Goal: Information Seeking & Learning: Learn about a topic

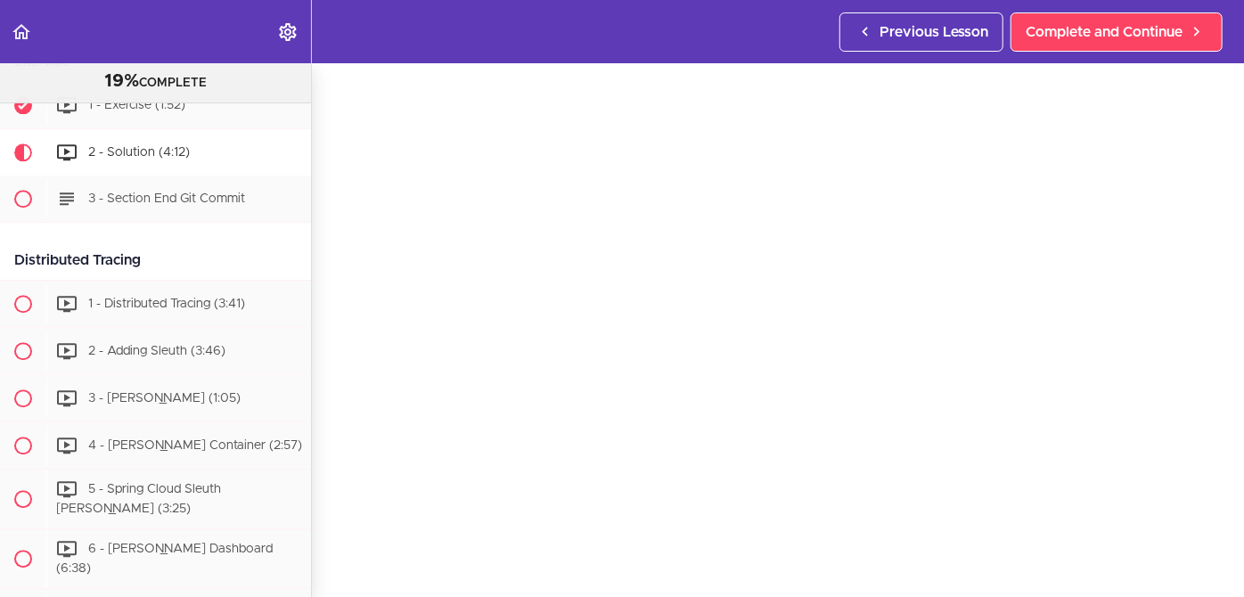
scroll to position [125, 0]
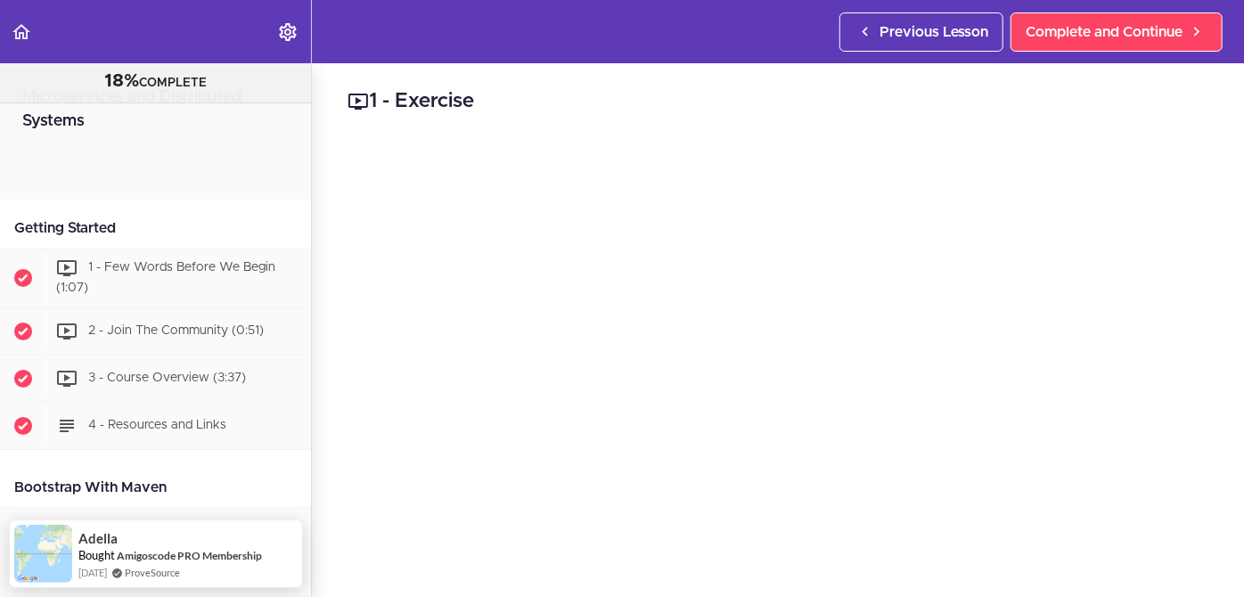
scroll to position [2029, 0]
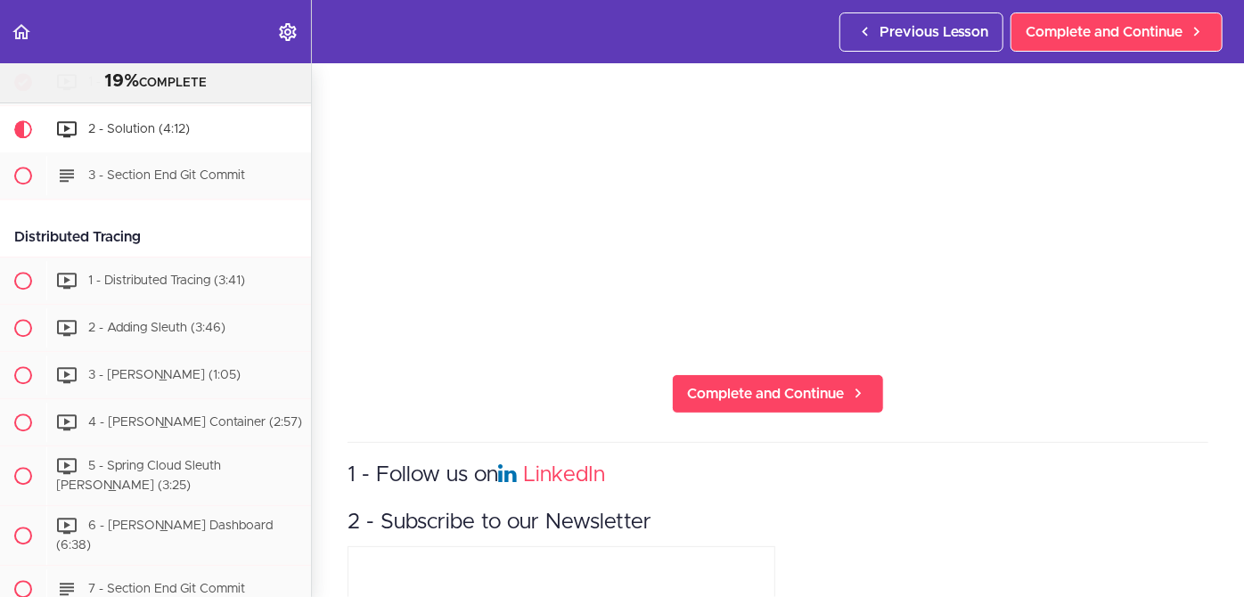
scroll to position [392, 0]
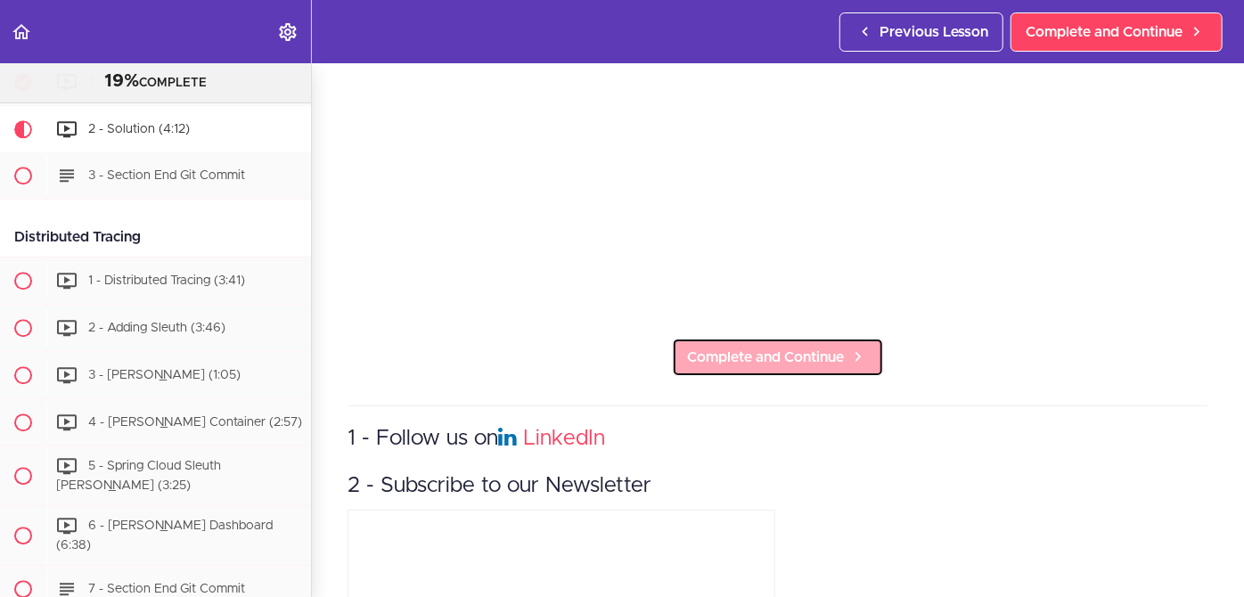
click at [767, 347] on span "Complete and Continue" at bounding box center [765, 357] width 157 height 21
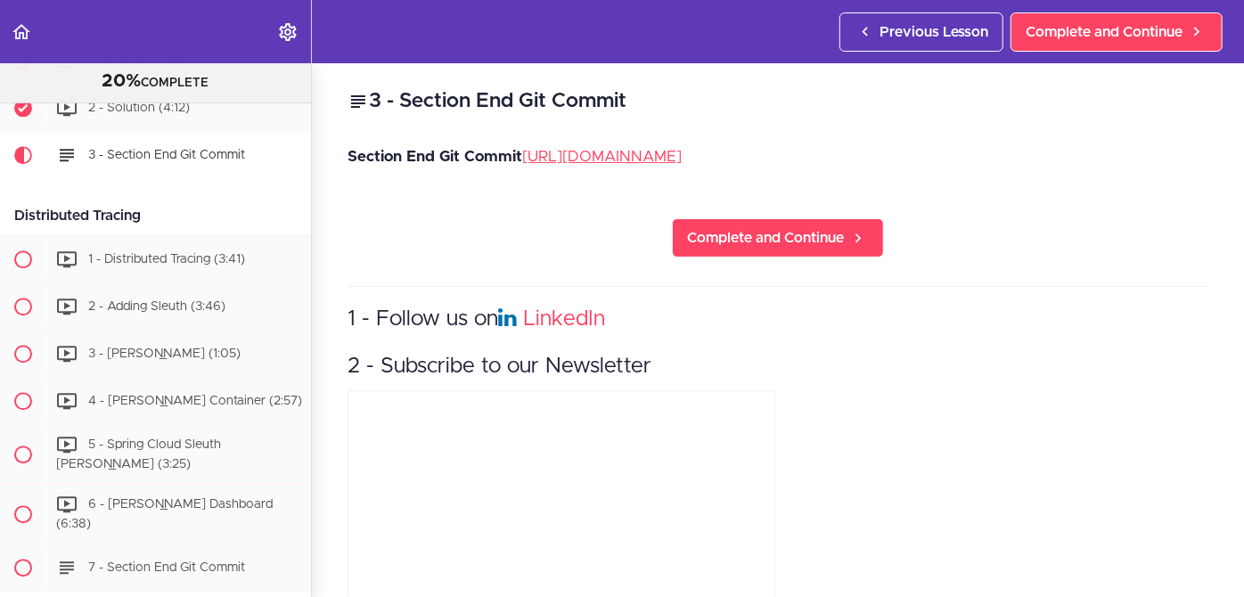
scroll to position [2311, 0]
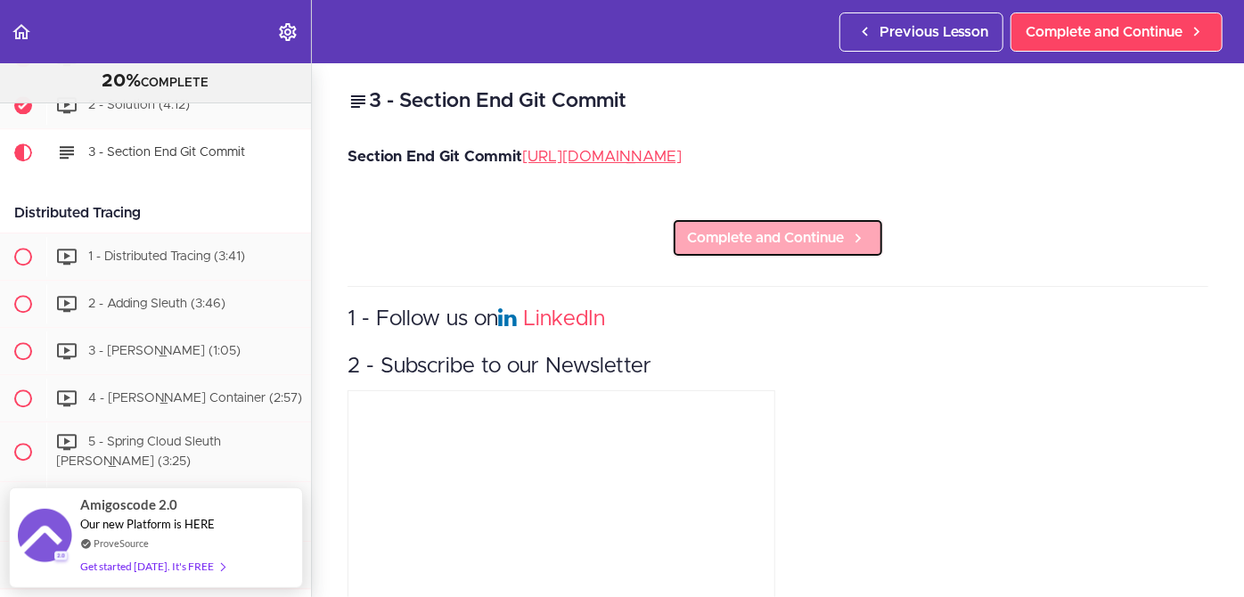
click at [757, 252] on link "Complete and Continue" at bounding box center [778, 237] width 212 height 39
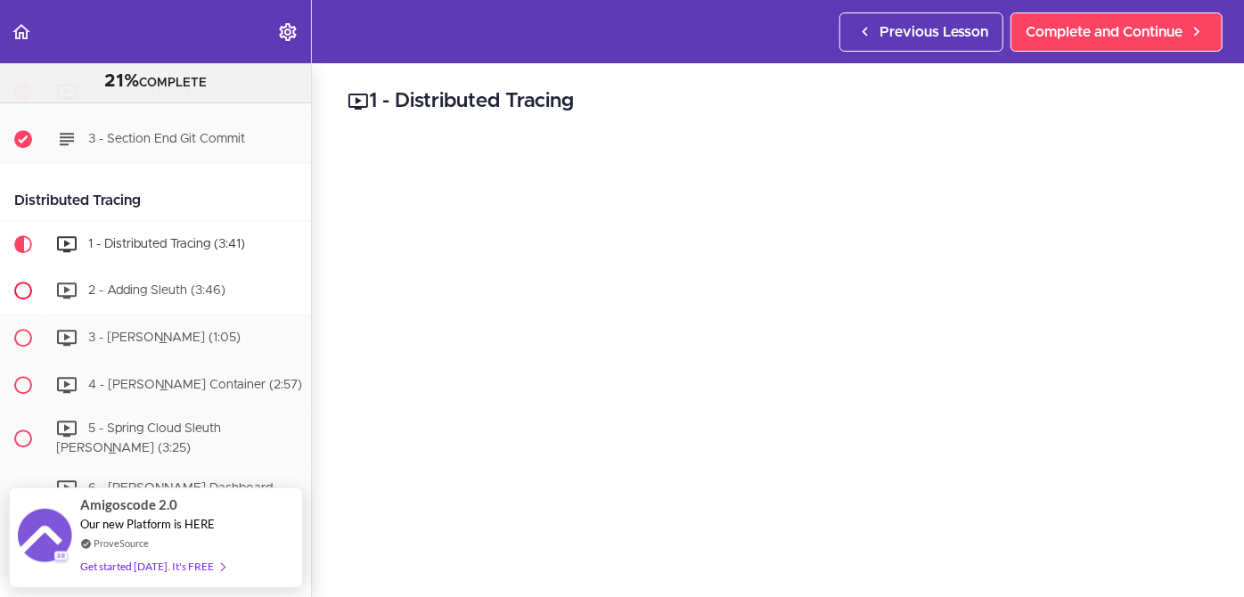
scroll to position [2321, 0]
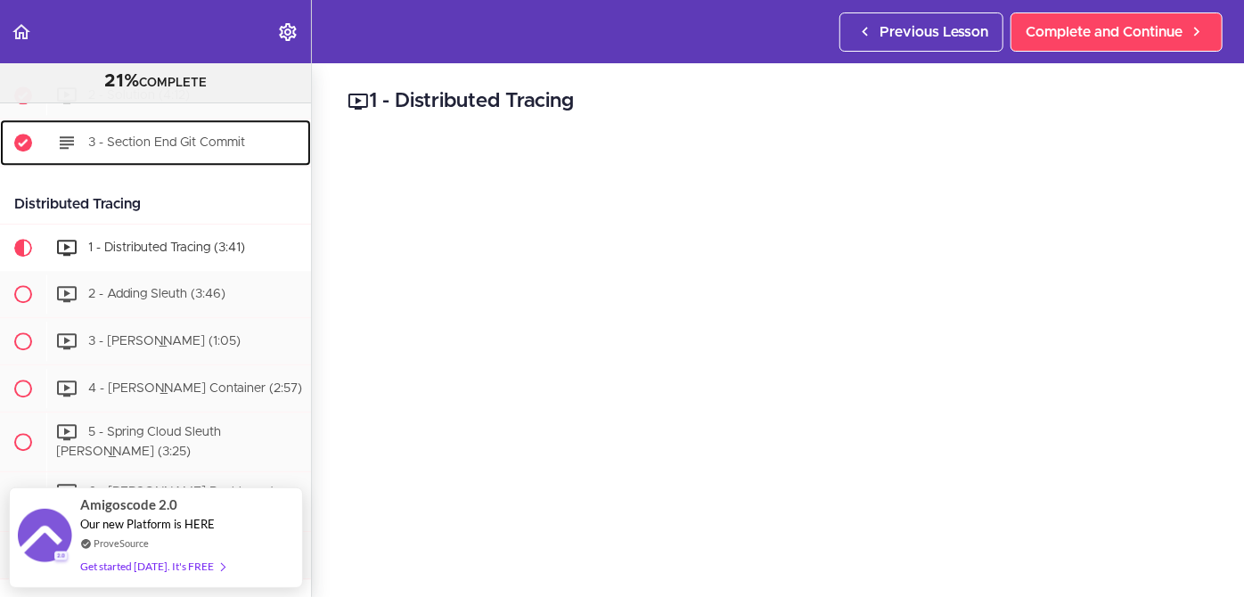
click at [145, 155] on div "3 - Section End Git Commit" at bounding box center [178, 142] width 265 height 39
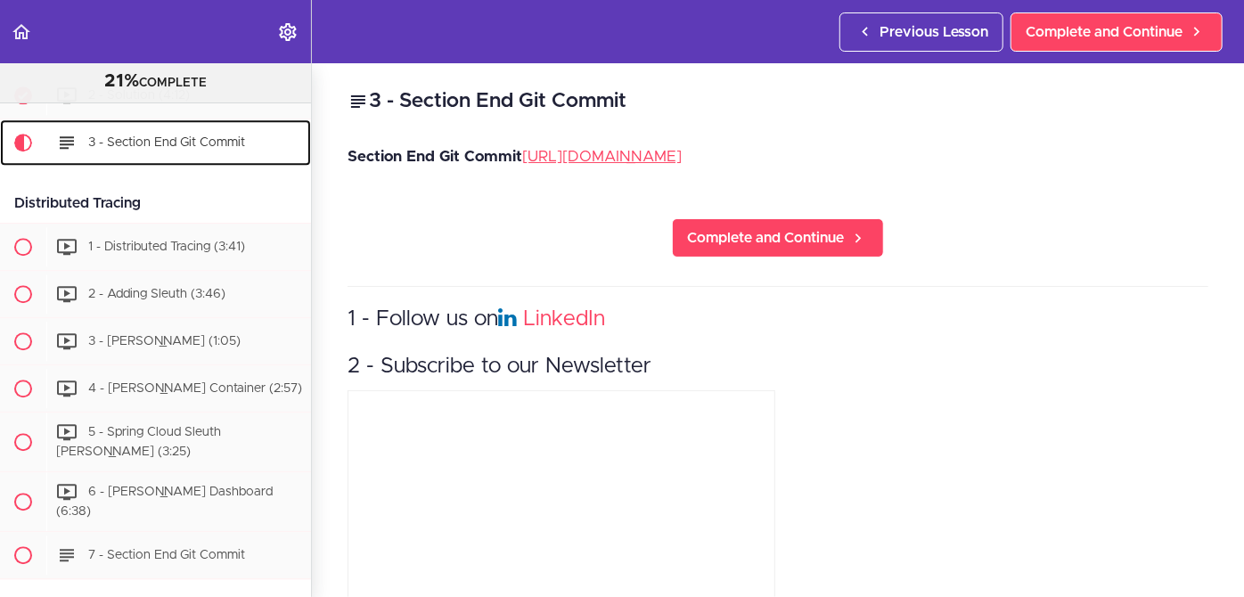
scroll to position [2311, 0]
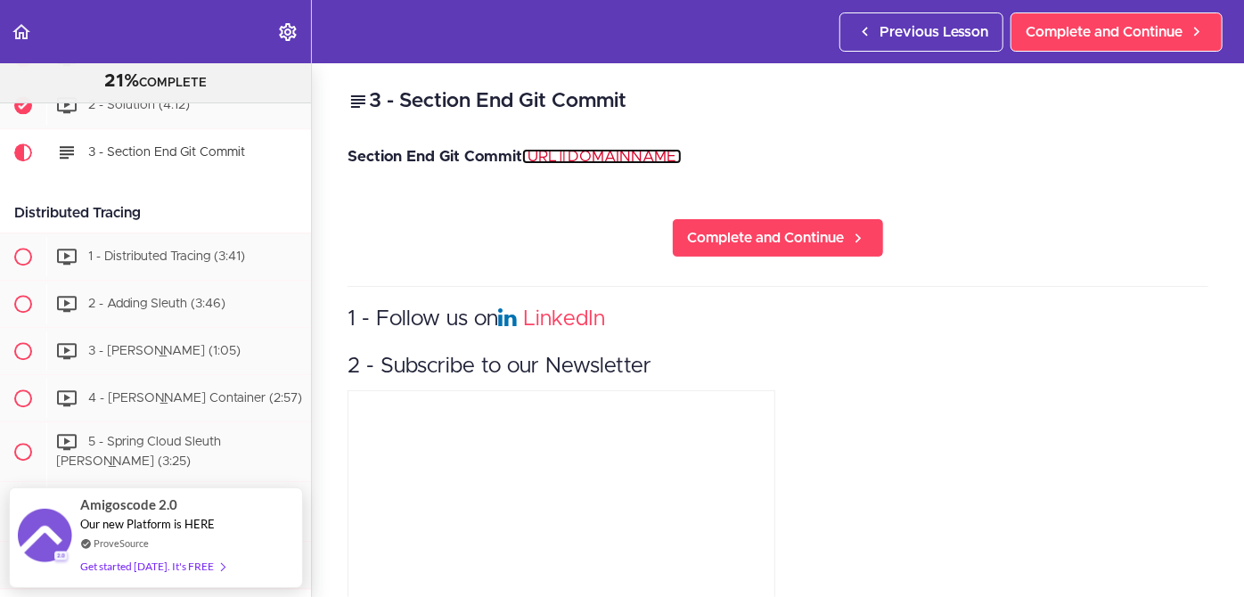
click at [522, 164] on link "https://github.com/amigoscode/microservices/commit/730f3303fc36620612580a356be2…" at bounding box center [601, 156] width 159 height 15
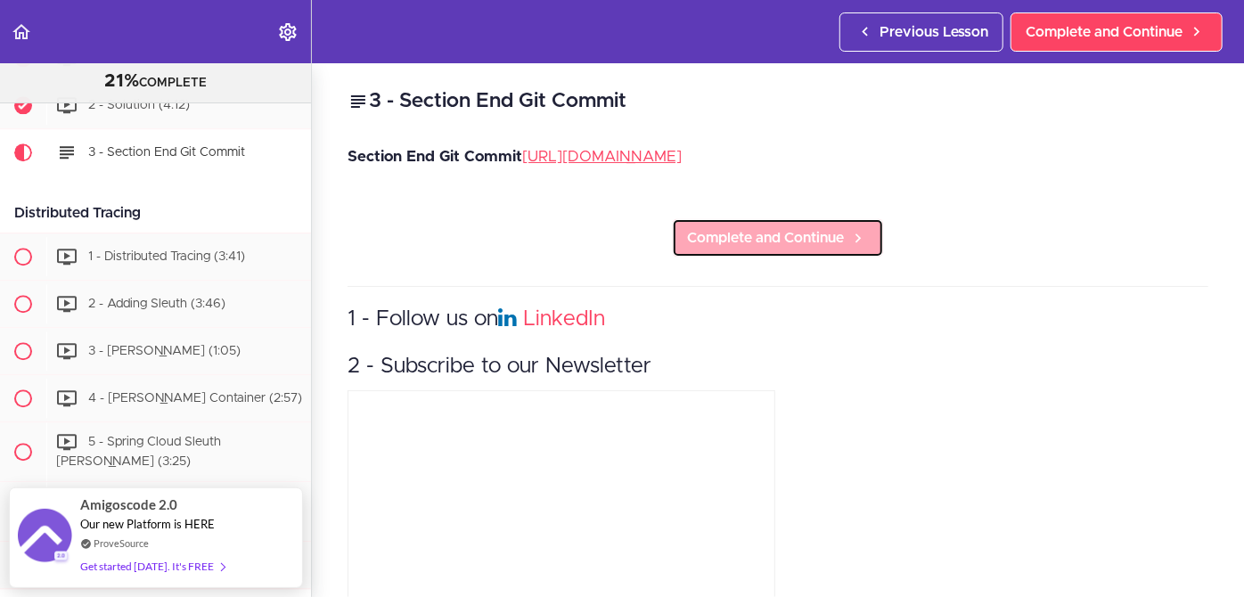
click at [717, 249] on span "Complete and Continue" at bounding box center [765, 237] width 157 height 21
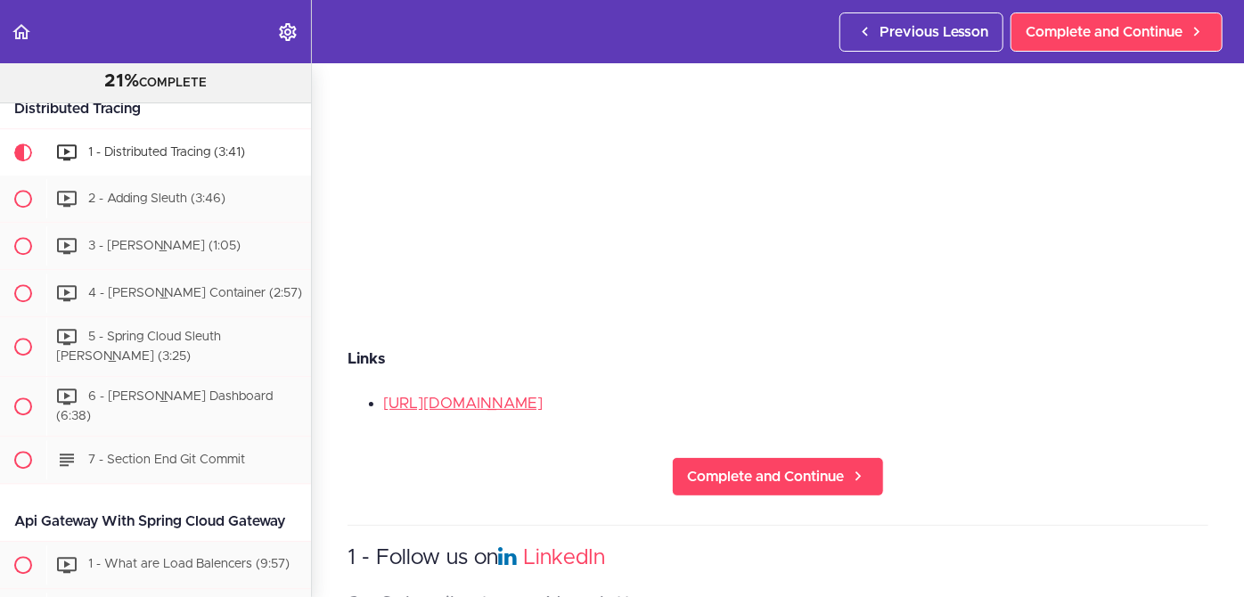
scroll to position [311, 0]
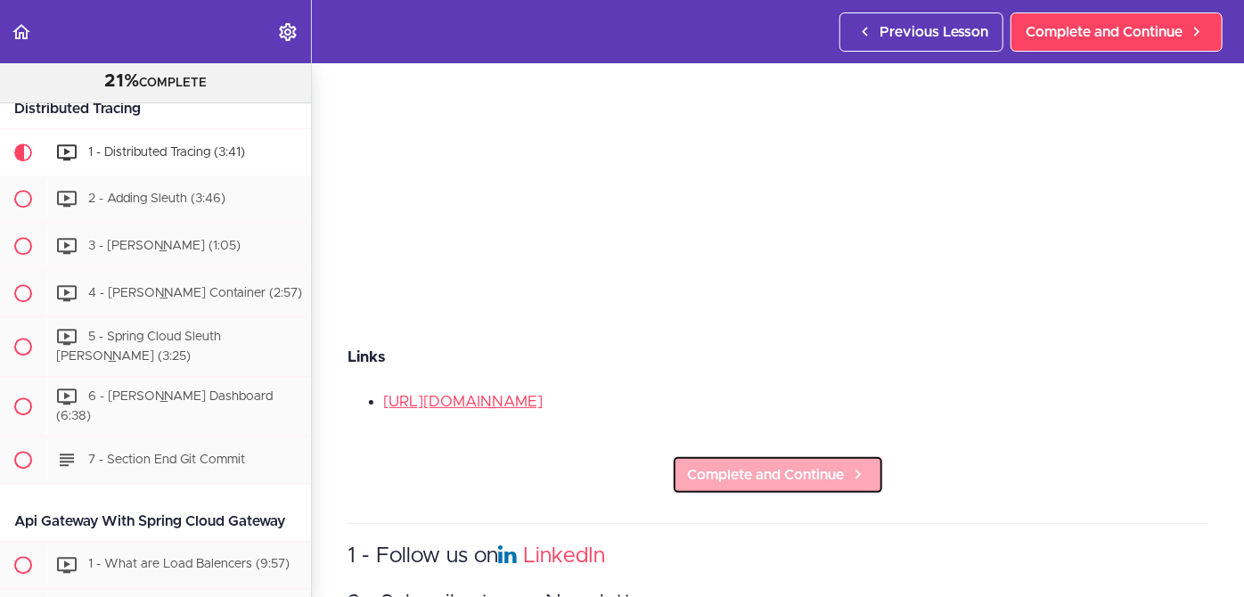
click at [770, 468] on span "Complete and Continue" at bounding box center [765, 474] width 157 height 21
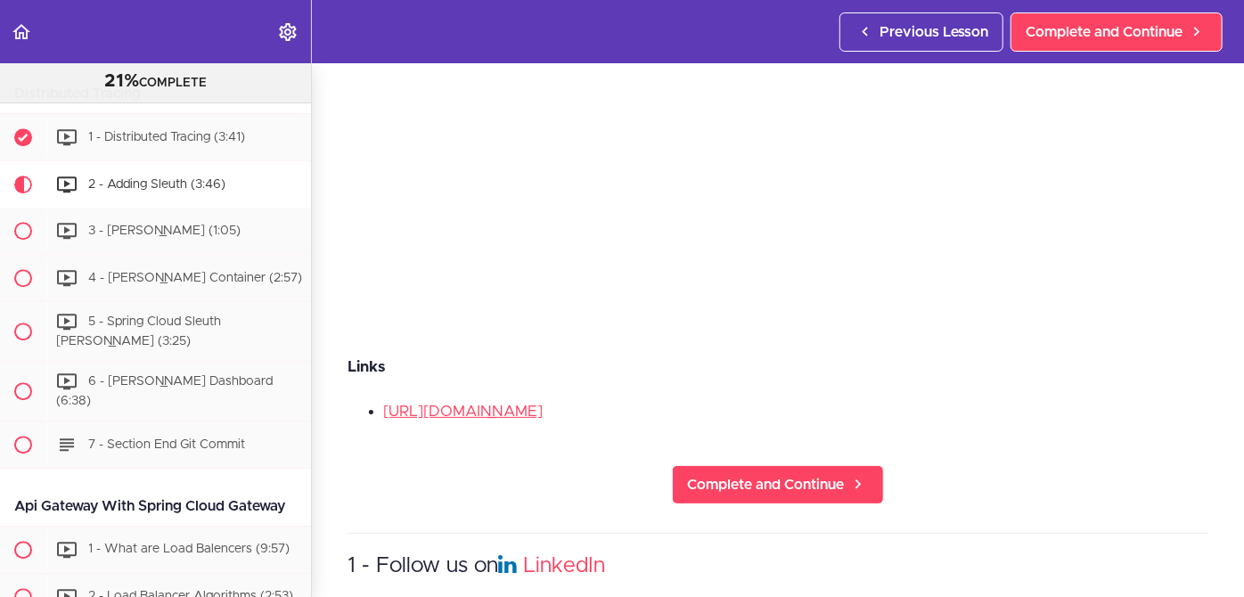
scroll to position [311, 0]
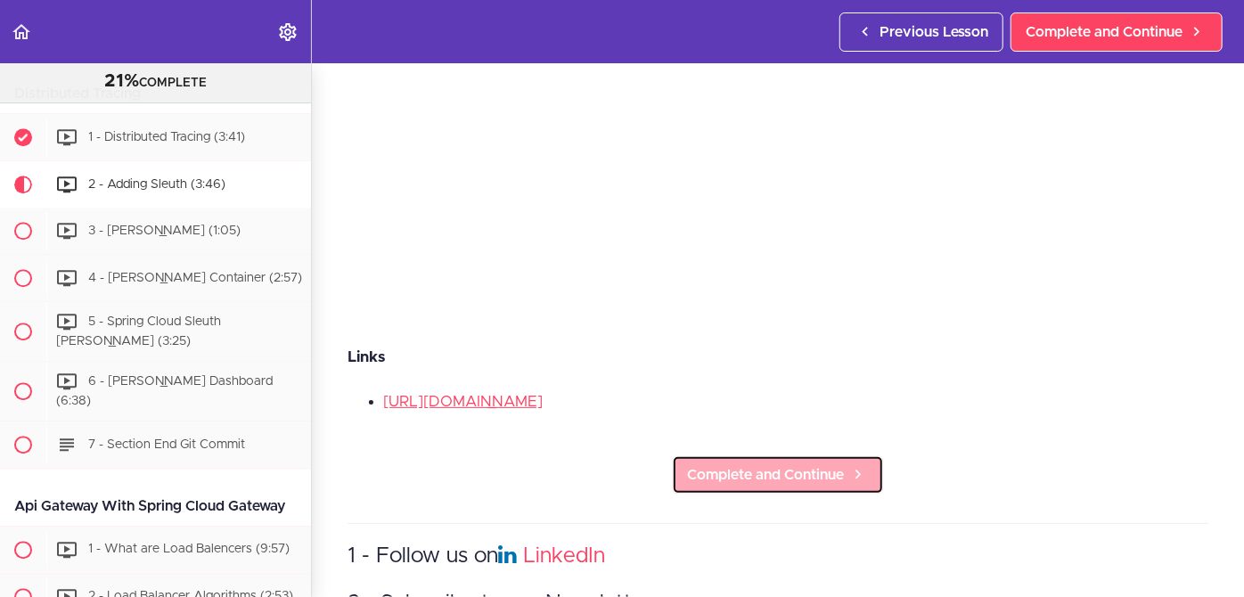
click at [765, 464] on span "Complete and Continue" at bounding box center [765, 474] width 157 height 21
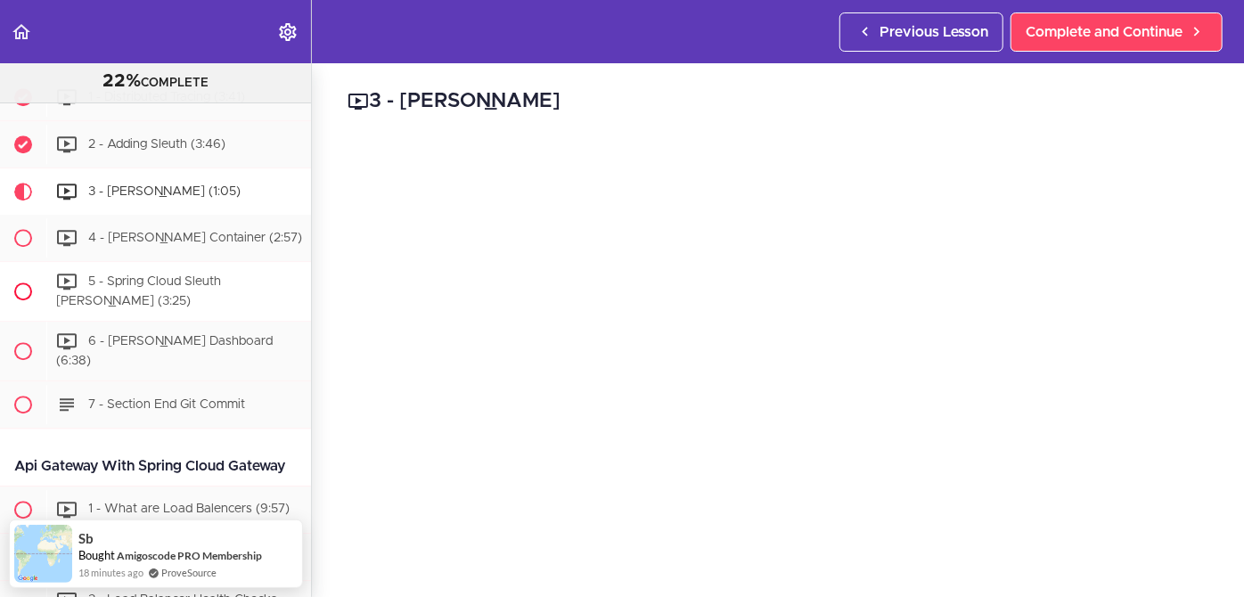
scroll to position [2470, 0]
click at [123, 161] on div "2 - Adding Sleuth (3:46)" at bounding box center [178, 145] width 265 height 39
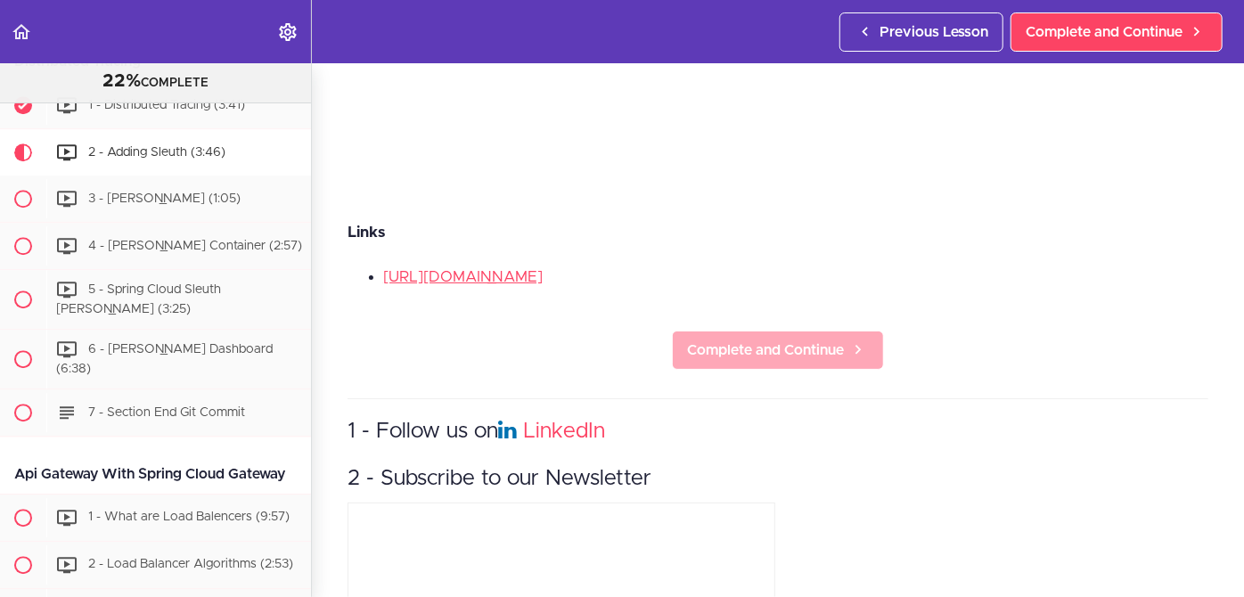
scroll to position [442, 0]
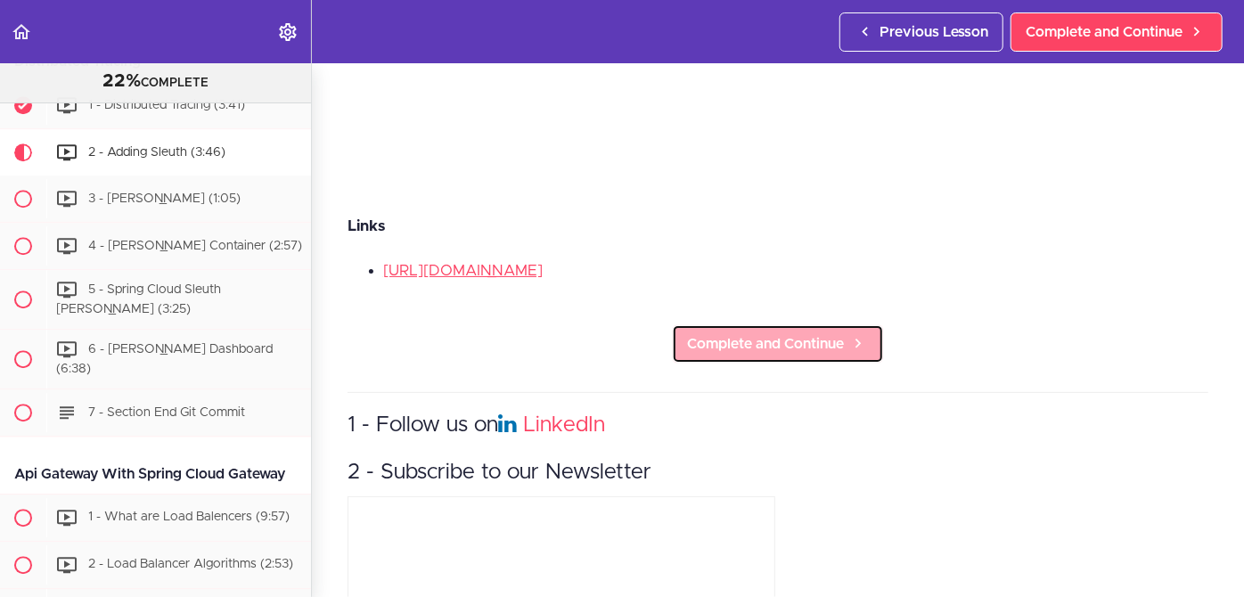
click at [769, 333] on span "Complete and Continue" at bounding box center [765, 343] width 157 height 21
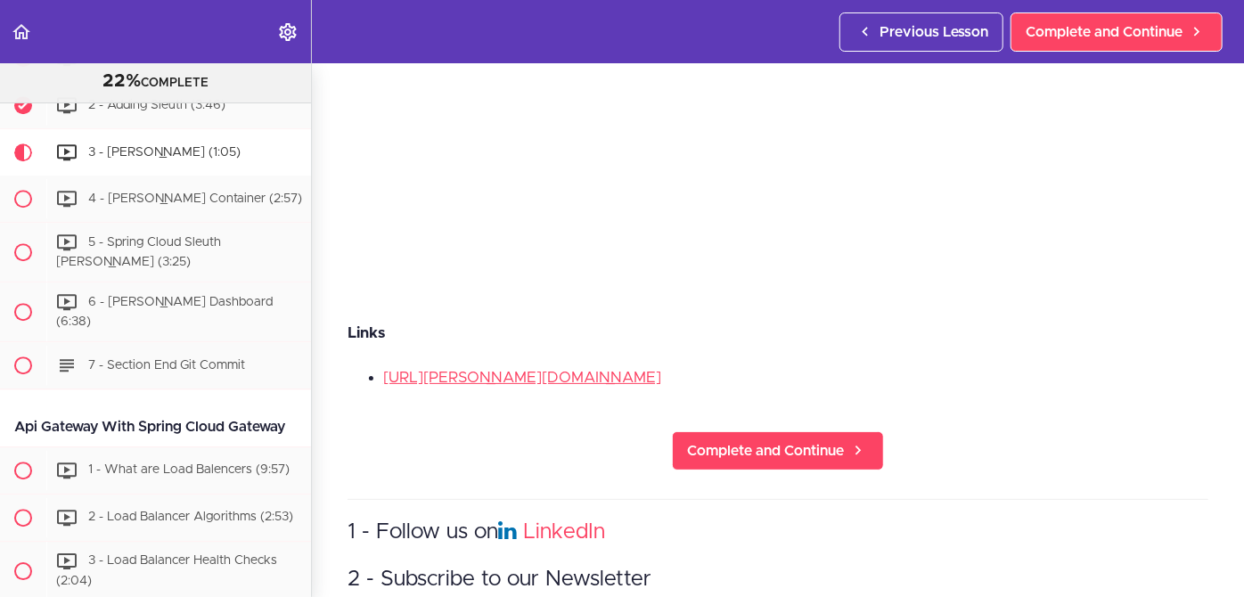
scroll to position [341, 0]
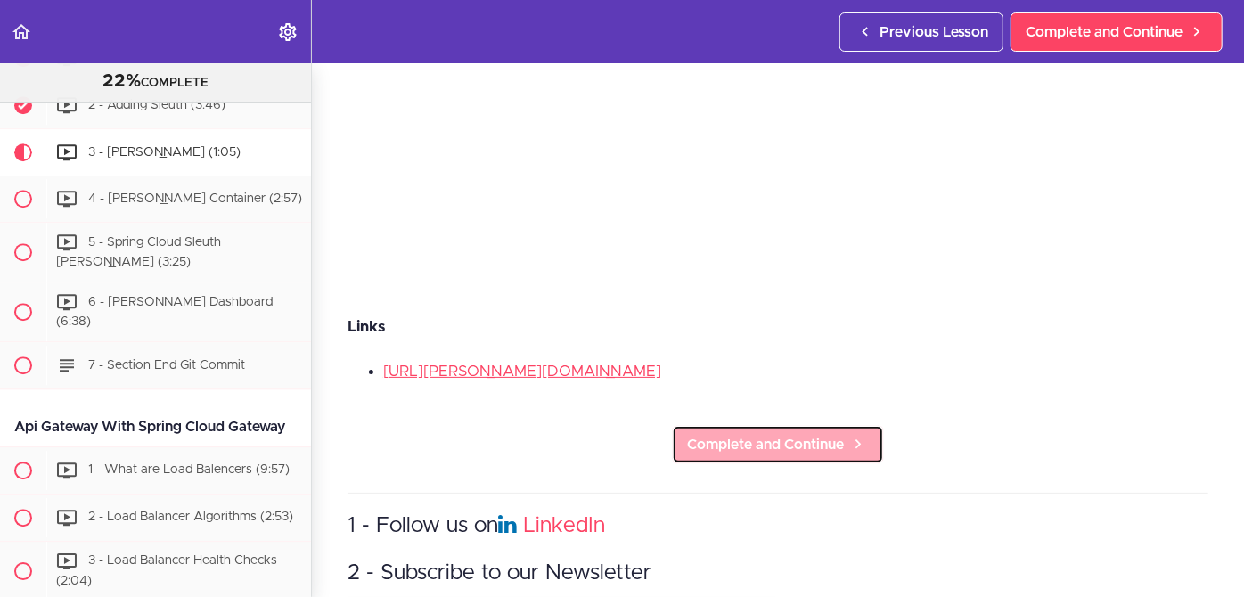
click at [780, 434] on span "Complete and Continue" at bounding box center [765, 444] width 157 height 21
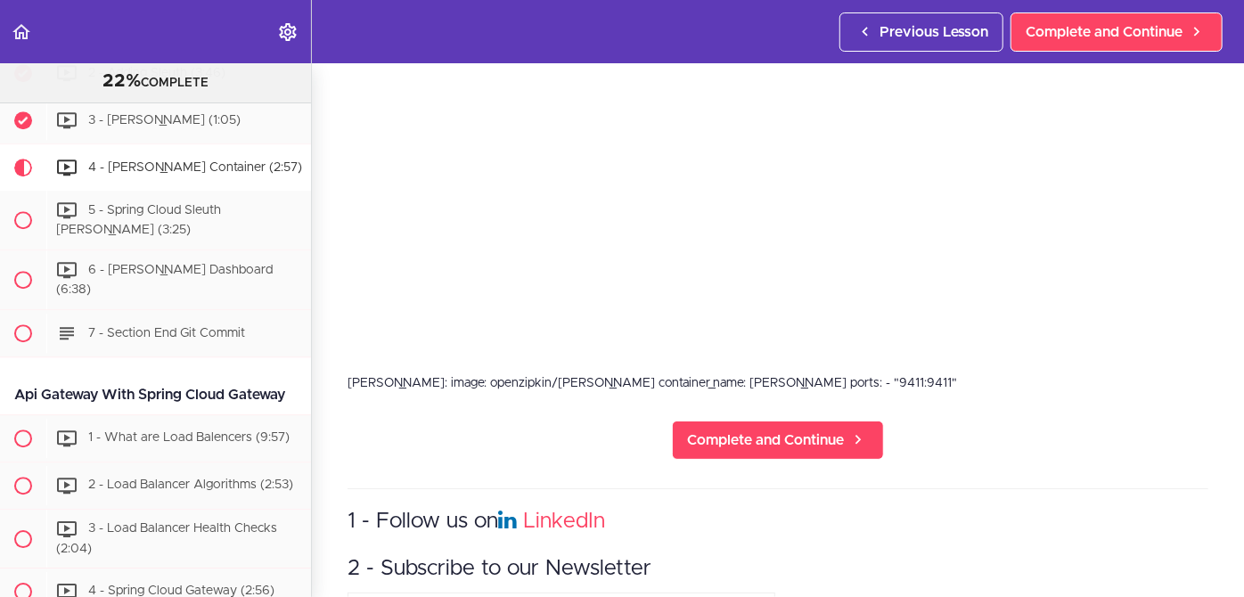
scroll to position [287, 0]
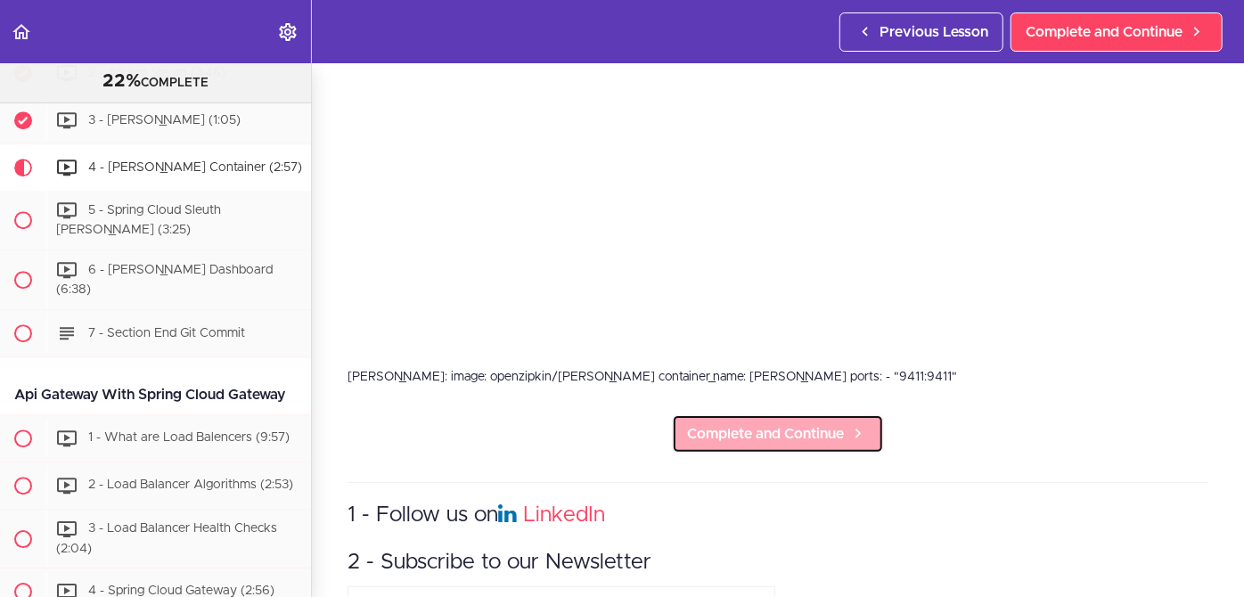
click at [753, 426] on span "Complete and Continue" at bounding box center [765, 433] width 157 height 21
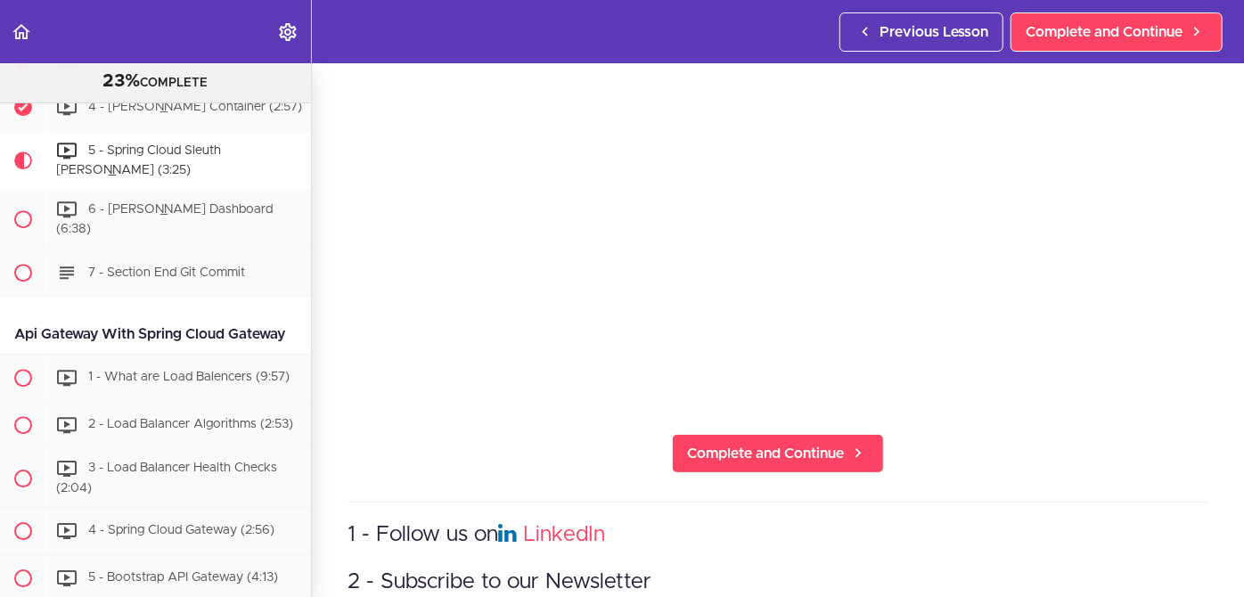
scroll to position [224, 0]
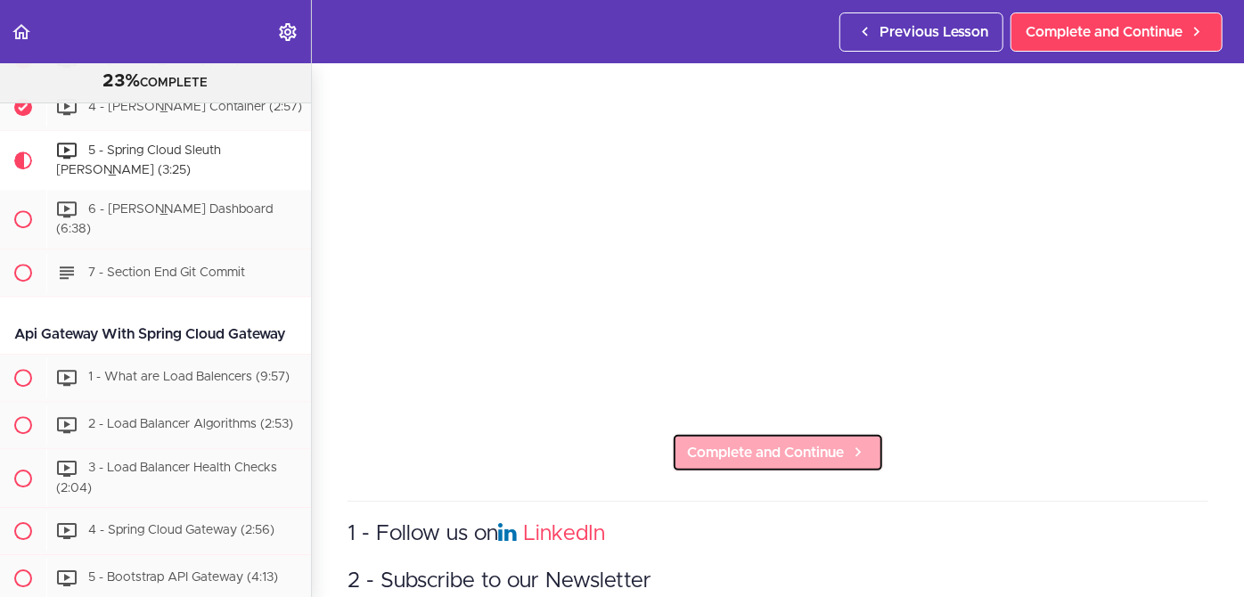
click at [758, 433] on link "Complete and Continue" at bounding box center [778, 452] width 212 height 39
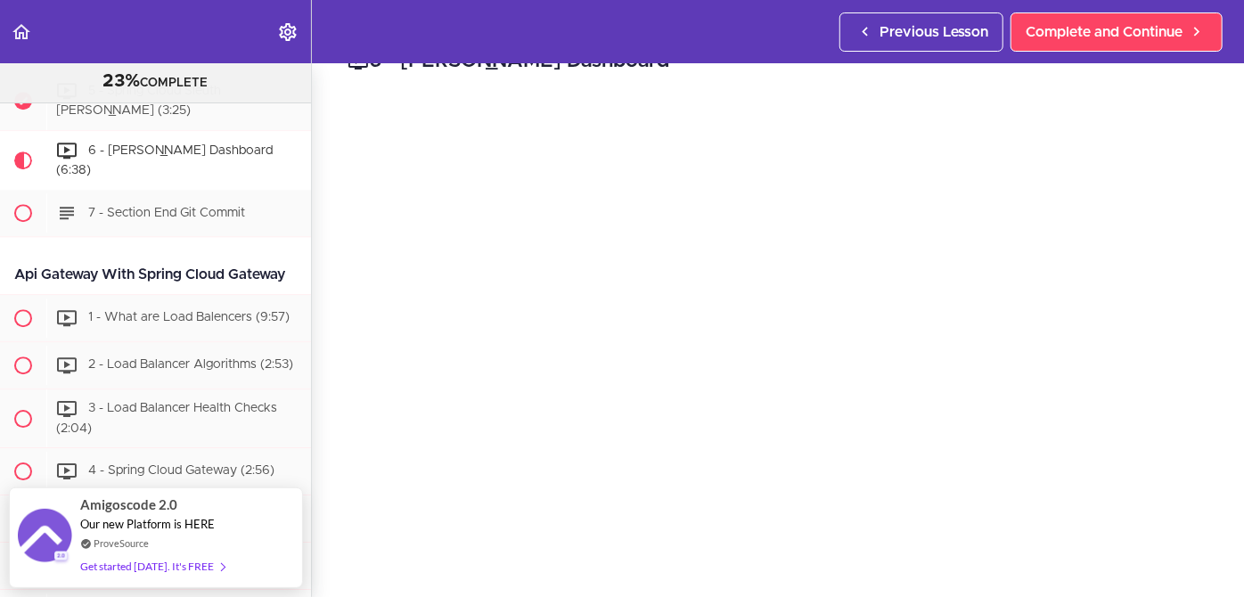
scroll to position [40, 0]
